Goal: Find specific page/section: Find specific page/section

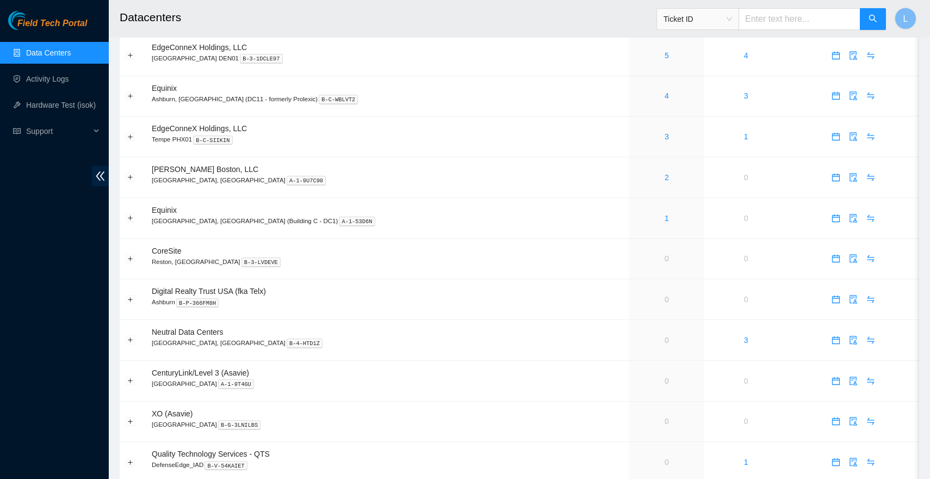
scroll to position [377, 0]
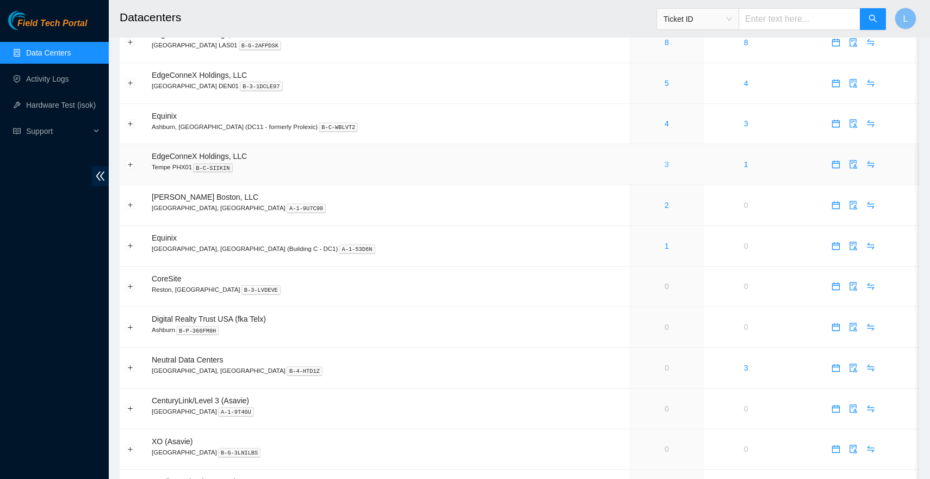
click at [665, 163] on link "3" at bounding box center [667, 164] width 4 height 9
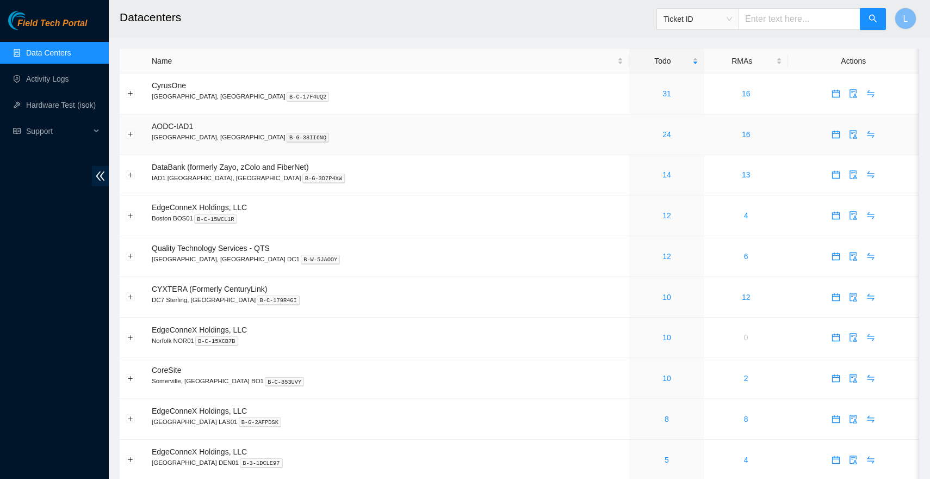
click at [636, 132] on div "24" at bounding box center [667, 134] width 63 height 12
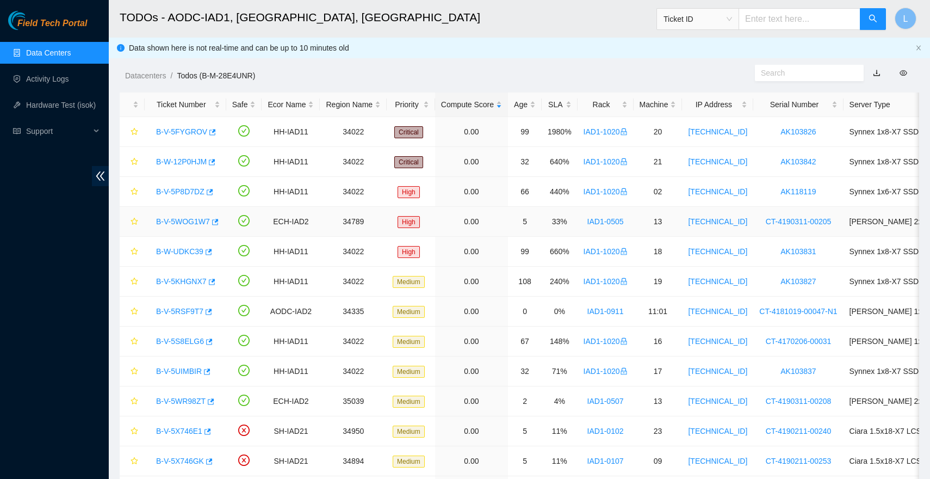
scroll to position [3, 0]
